Goal: Task Accomplishment & Management: Manage account settings

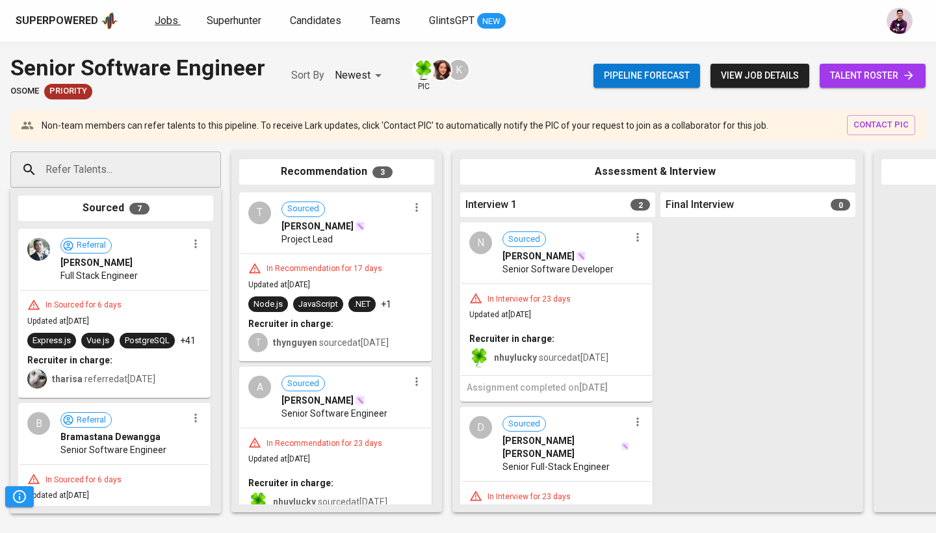
click at [168, 19] on span "Jobs" at bounding box center [166, 20] width 23 height 12
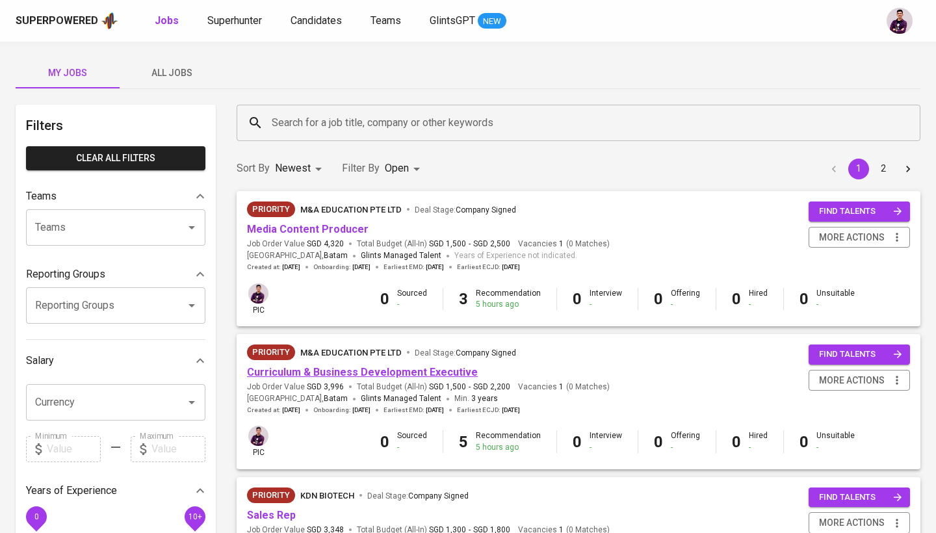
click at [371, 376] on link "Curriculum & Business Development Executive" at bounding box center [362, 372] width 231 height 12
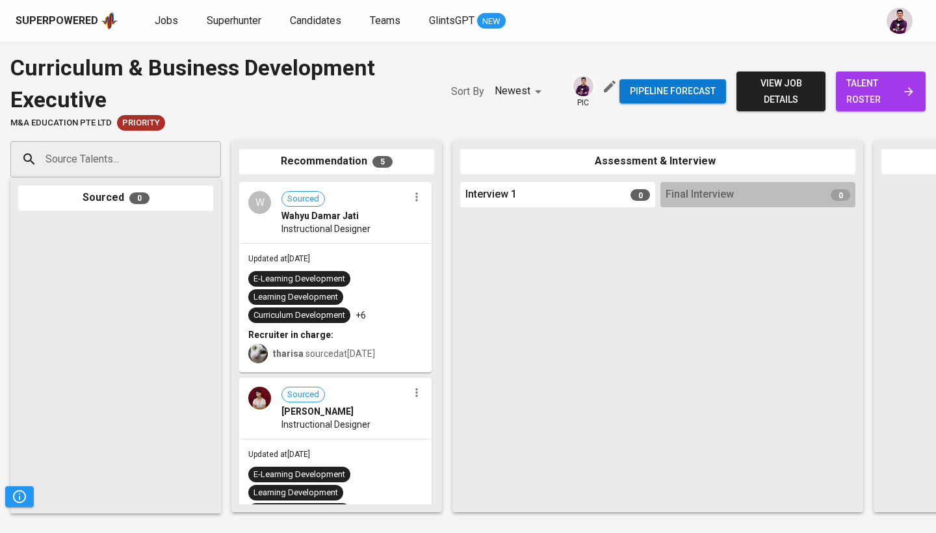
click at [864, 92] on span "talent roster" at bounding box center [881, 91] width 69 height 32
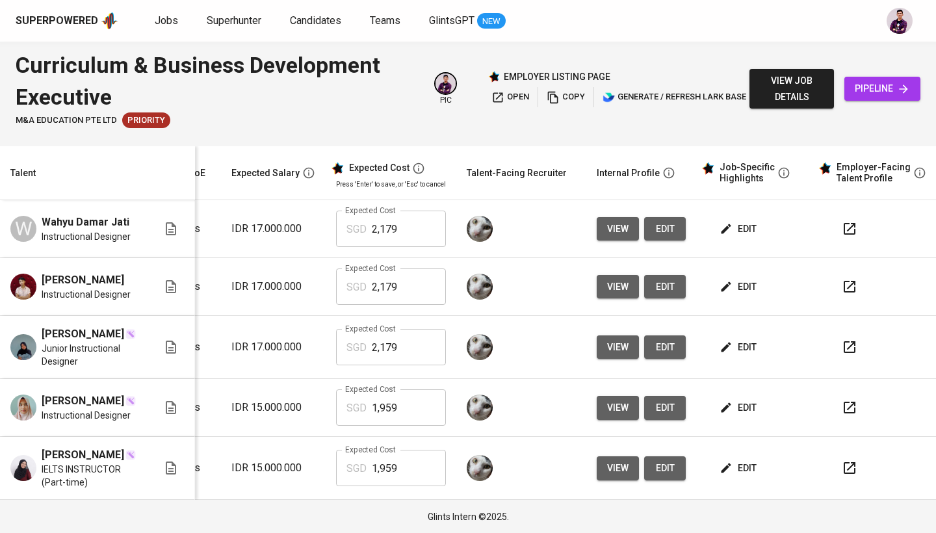
scroll to position [23, 183]
click at [734, 473] on span "edit" at bounding box center [739, 468] width 34 height 16
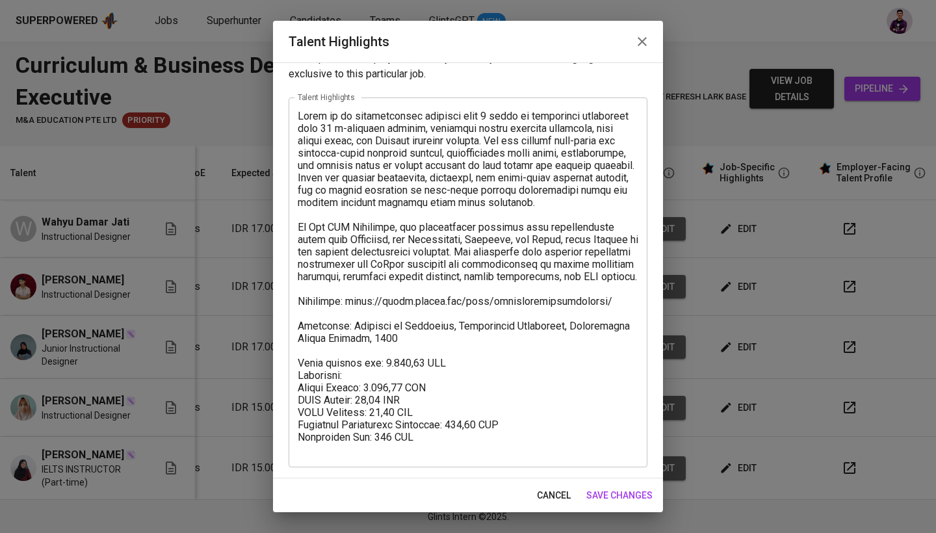
scroll to position [38, 0]
click at [421, 374] on textarea at bounding box center [468, 283] width 341 height 346
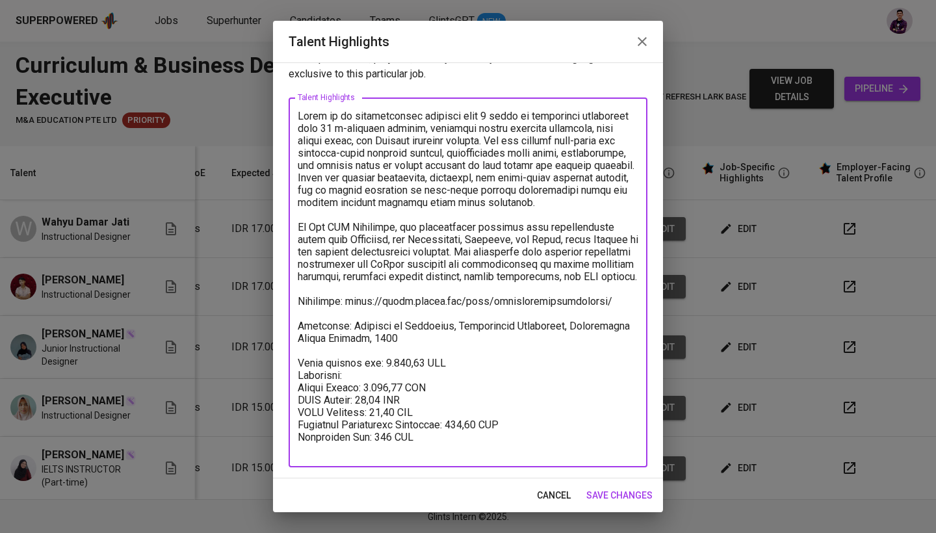
drag, startPoint x: 403, startPoint y: 395, endPoint x: 349, endPoint y: 397, distance: 53.4
click at [349, 397] on textarea at bounding box center [468, 283] width 341 height 346
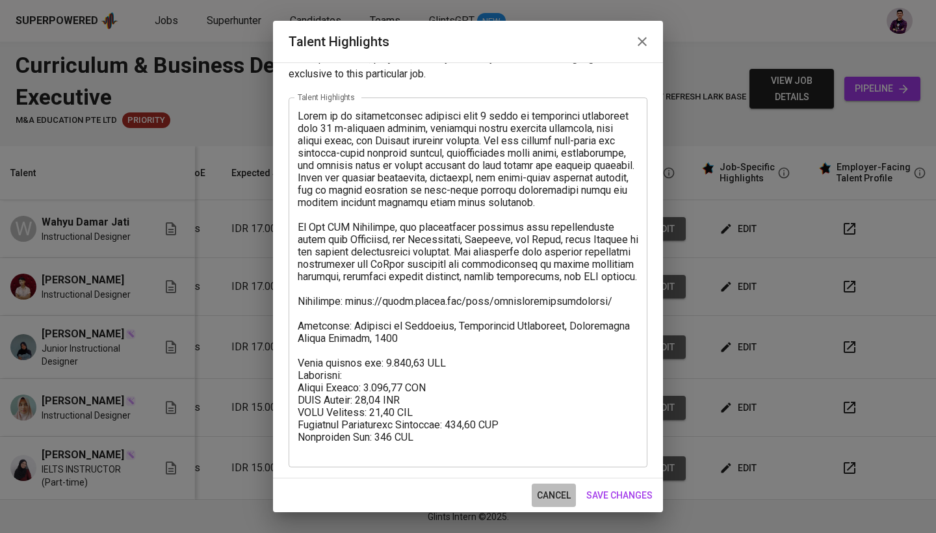
click at [546, 499] on span "cancel" at bounding box center [554, 496] width 34 height 16
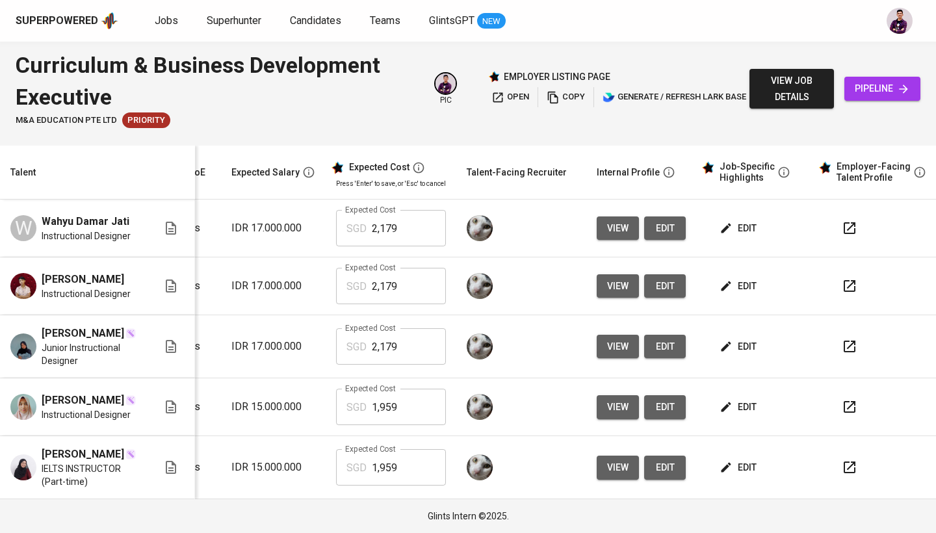
scroll to position [0, 0]
click at [752, 475] on button "edit" at bounding box center [739, 469] width 45 height 24
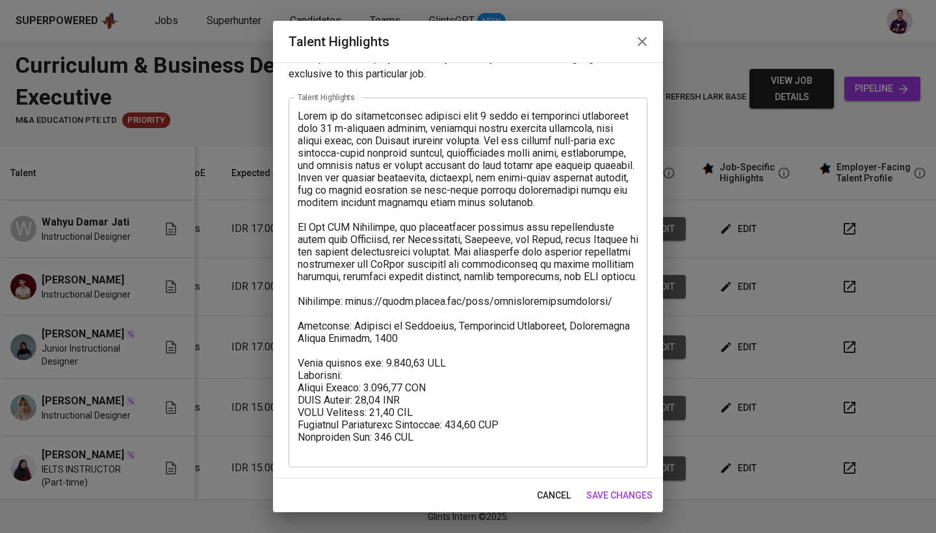
scroll to position [38, 0]
